Goal: Information Seeking & Learning: Compare options

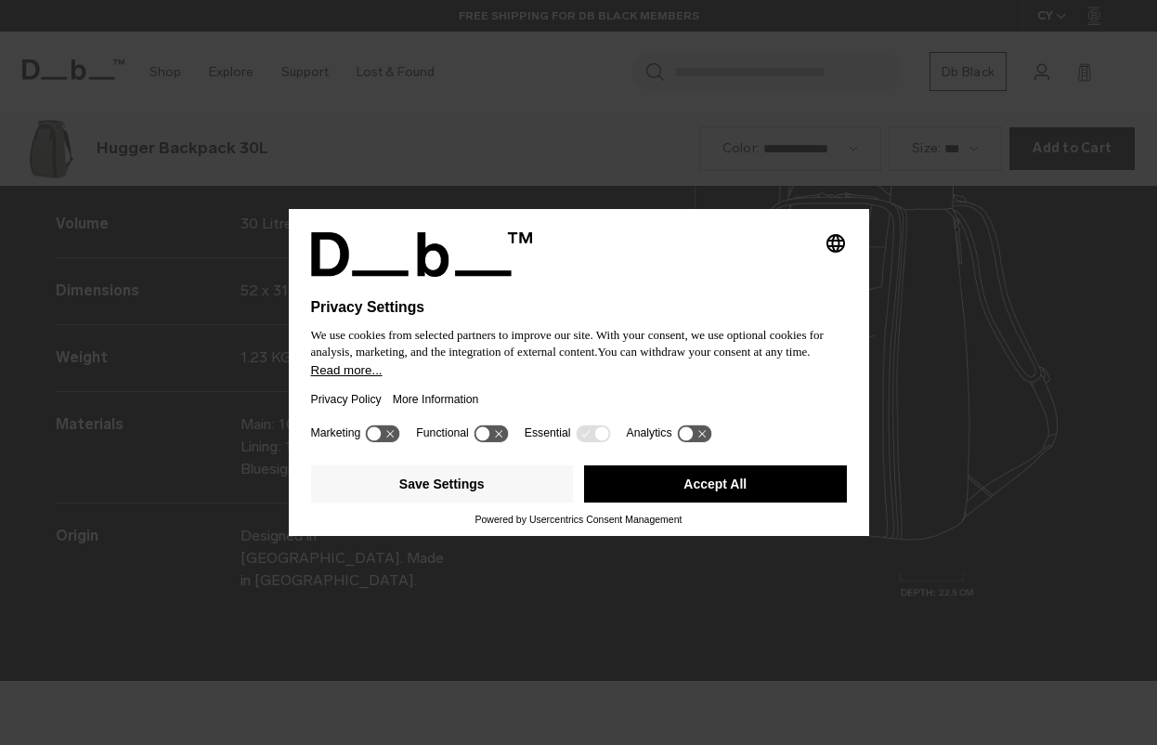
scroll to position [2235, 0]
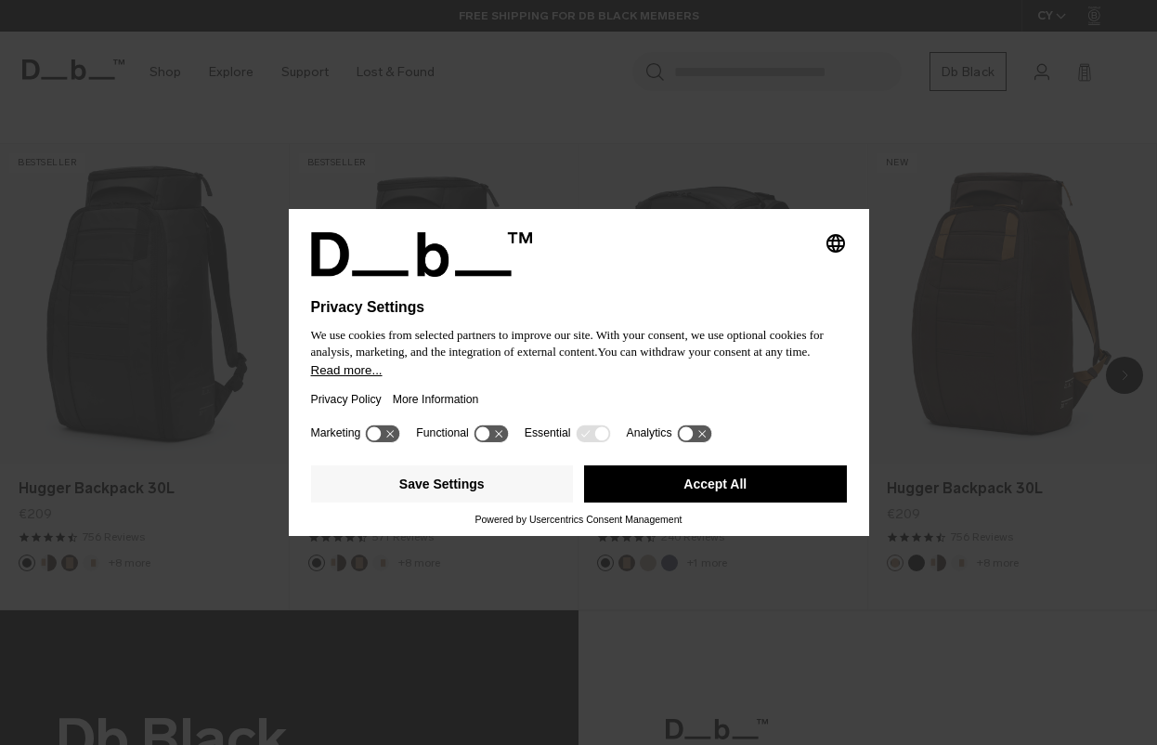
scroll to position [1438, 0]
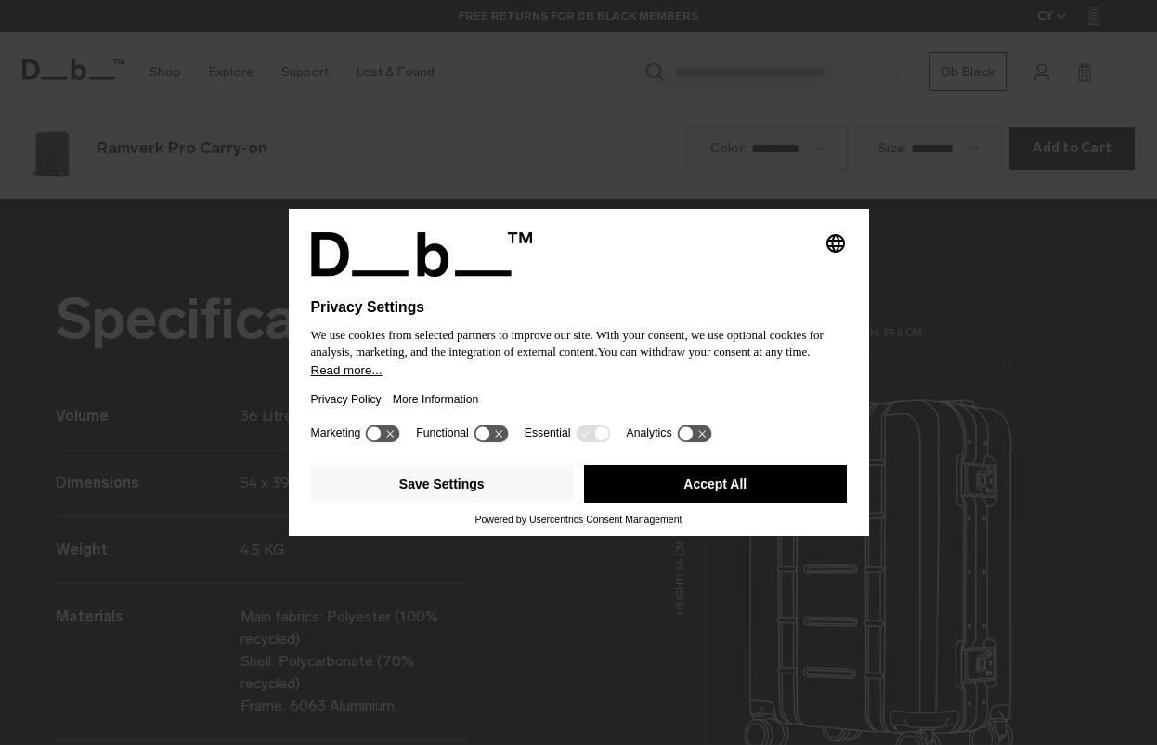
scroll to position [2235, 0]
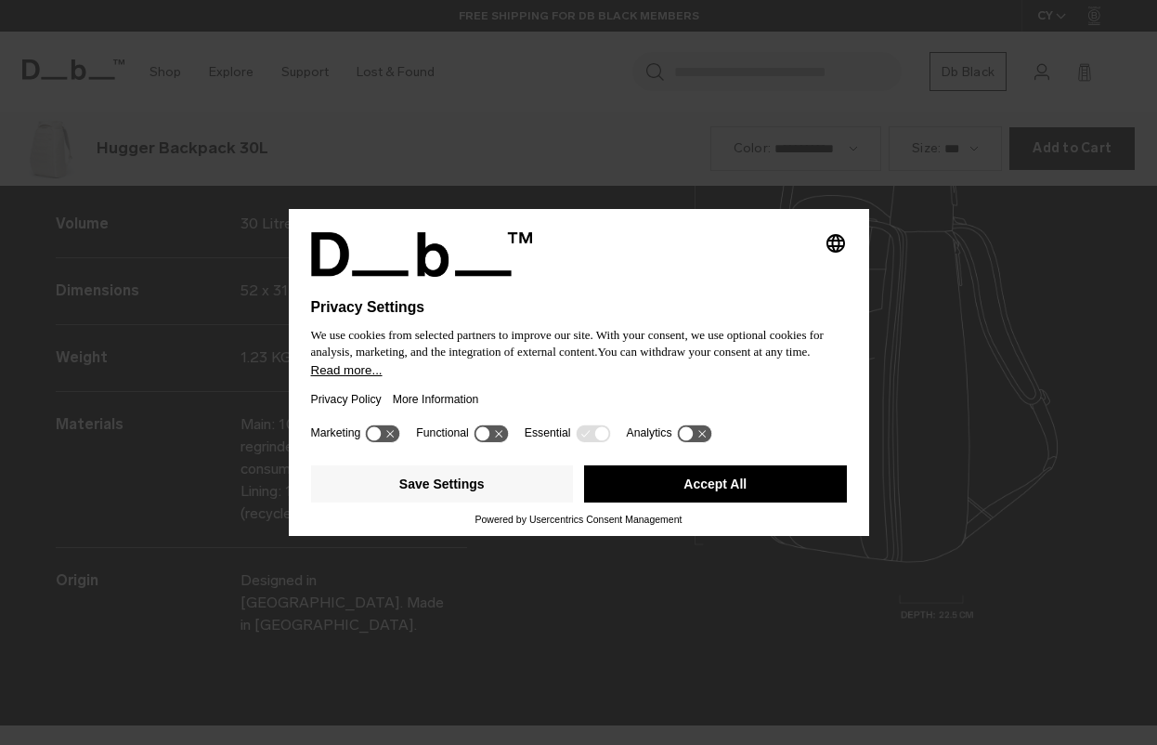
scroll to position [2235, 0]
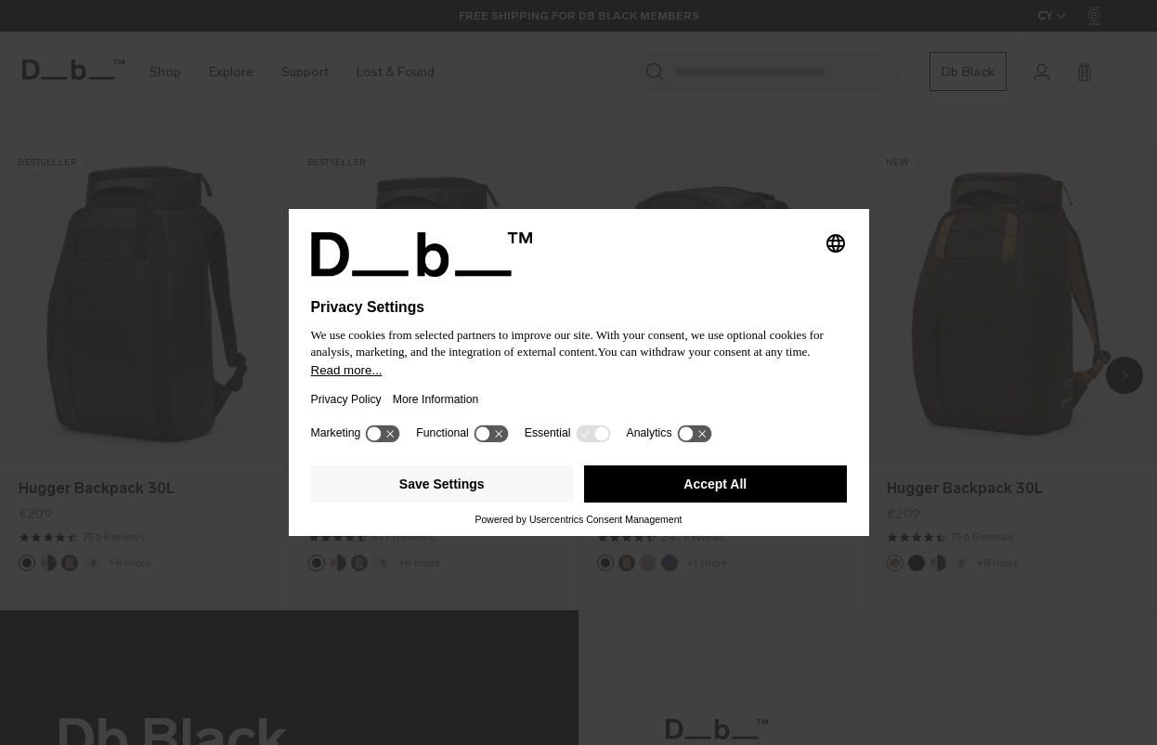
scroll to position [1438, 0]
